Goal: Task Accomplishment & Management: Use online tool/utility

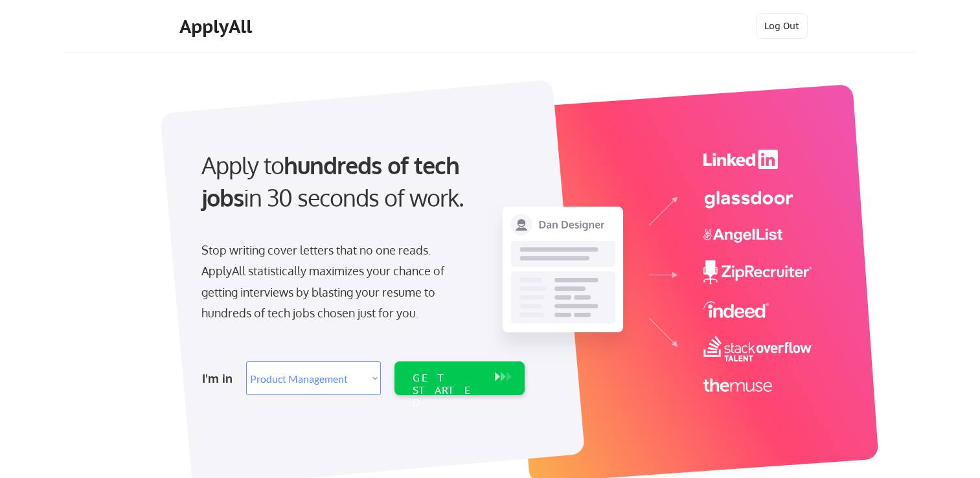
select select ""product""
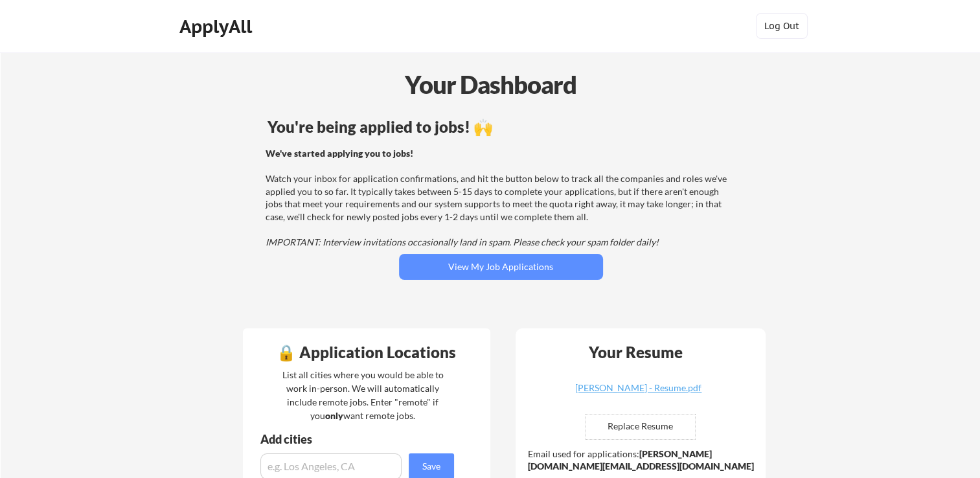
scroll to position [130, 0]
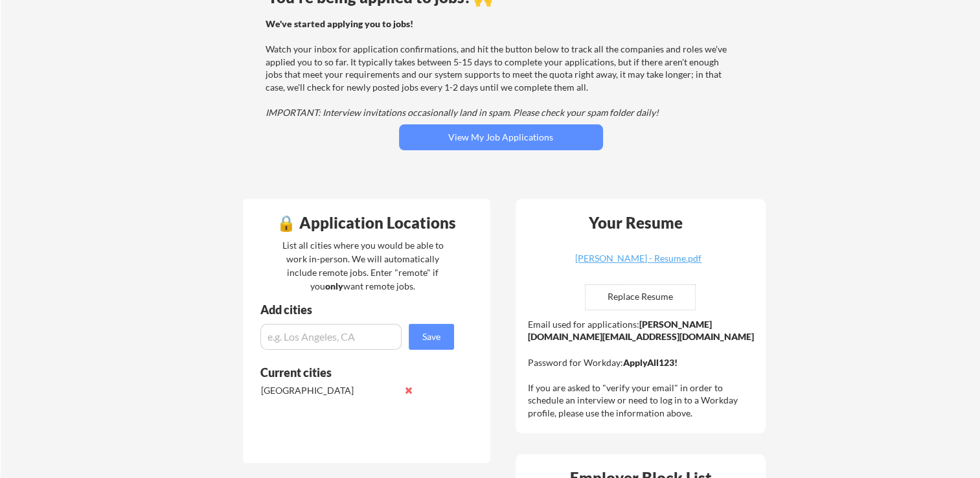
click at [650, 299] on input "file" at bounding box center [639, 297] width 109 height 25
type input "C:\fakepath\[PERSON_NAME] - Resume.pdf"
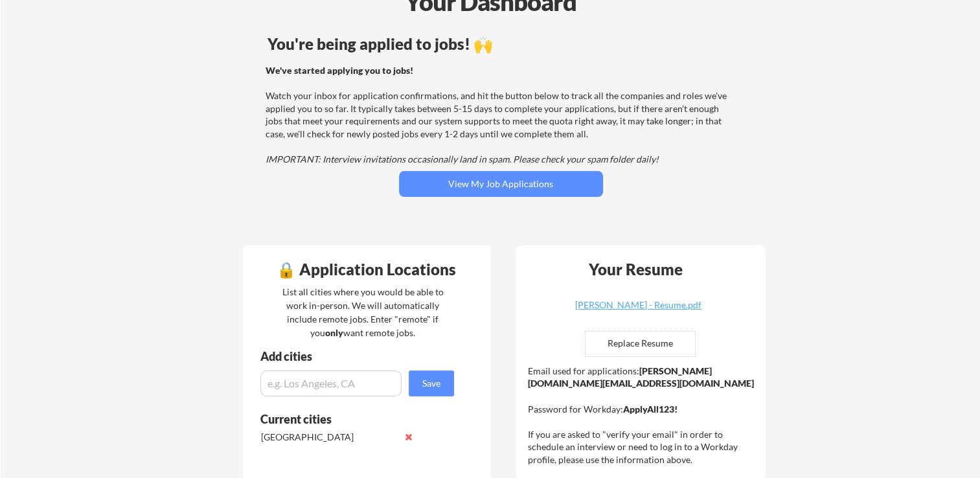
scroll to position [65, 0]
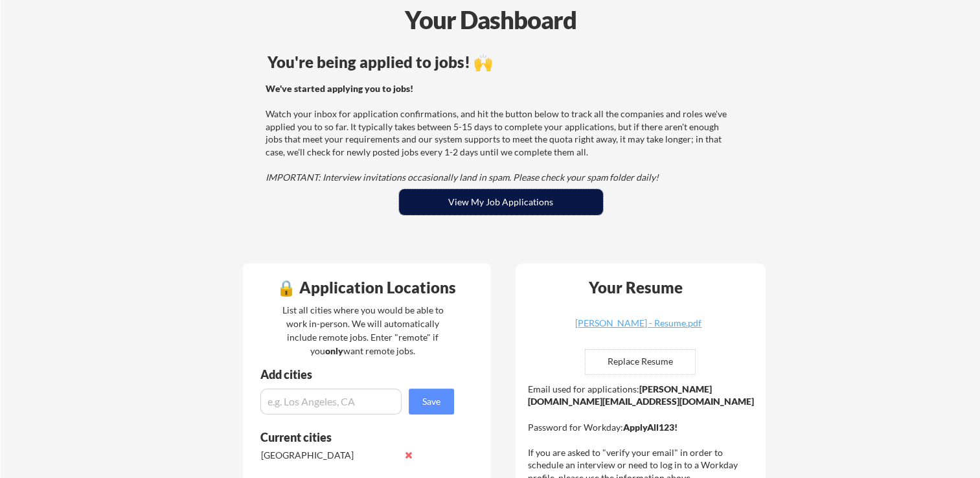
click at [482, 202] on button "View My Job Applications" at bounding box center [501, 202] width 204 height 26
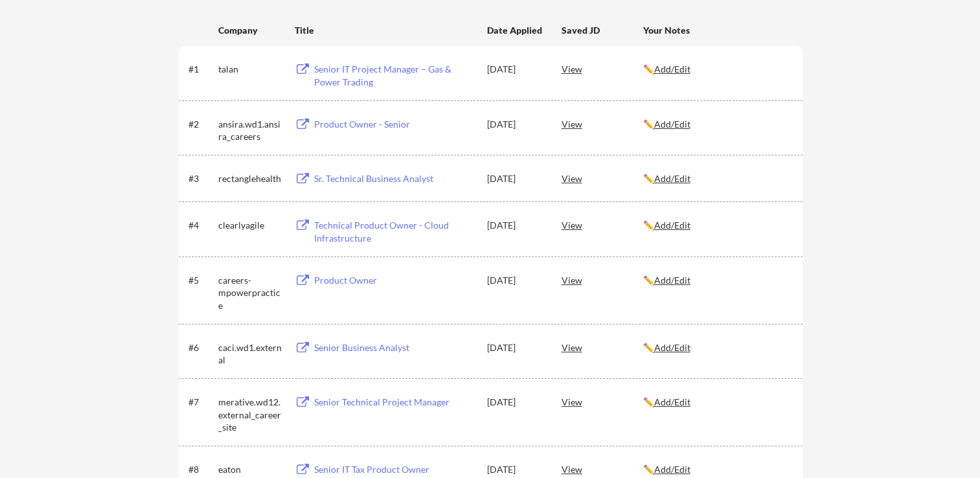
scroll to position [194, 0]
